Goal: Find specific page/section: Find specific page/section

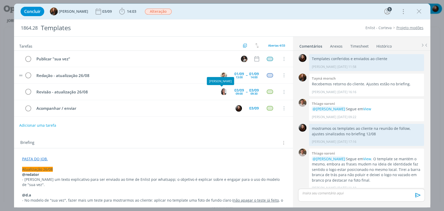
scroll to position [597, 0]
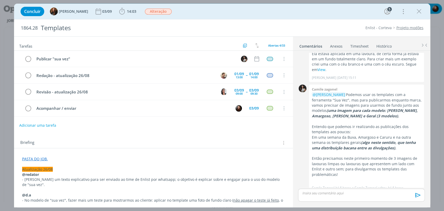
click at [425, 13] on div "Concluir Tayná Morsch 03/09 14:03 Iniciar Apontar Data * 28/08/2025 Horas * 00:…" at bounding box center [222, 11] width 408 height 12
click at [415, 13] on icon "dialog" at bounding box center [419, 12] width 8 height 8
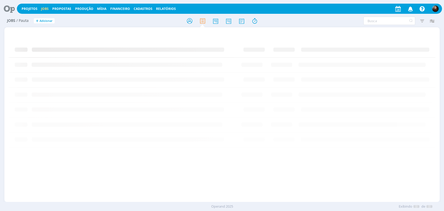
click at [10, 9] on icon at bounding box center [7, 9] width 11 height 10
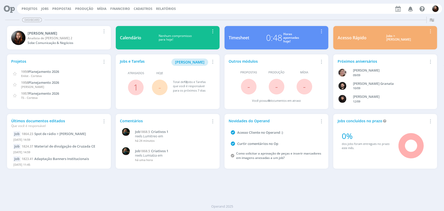
click at [265, 17] on div "Dashboard" at bounding box center [221, 20] width 433 height 8
click at [318, 12] on div "Projetos Jobs Propostas Produção Mídia Financeiro Cadastros Relatórios Notifica…" at bounding box center [229, 9] width 425 height 10
click at [293, 13] on div "Projetos Jobs Propostas Produção Mídia Financeiro Cadastros Relatórios Notifica…" at bounding box center [229, 9] width 425 height 10
